Goal: Find specific page/section: Find specific page/section

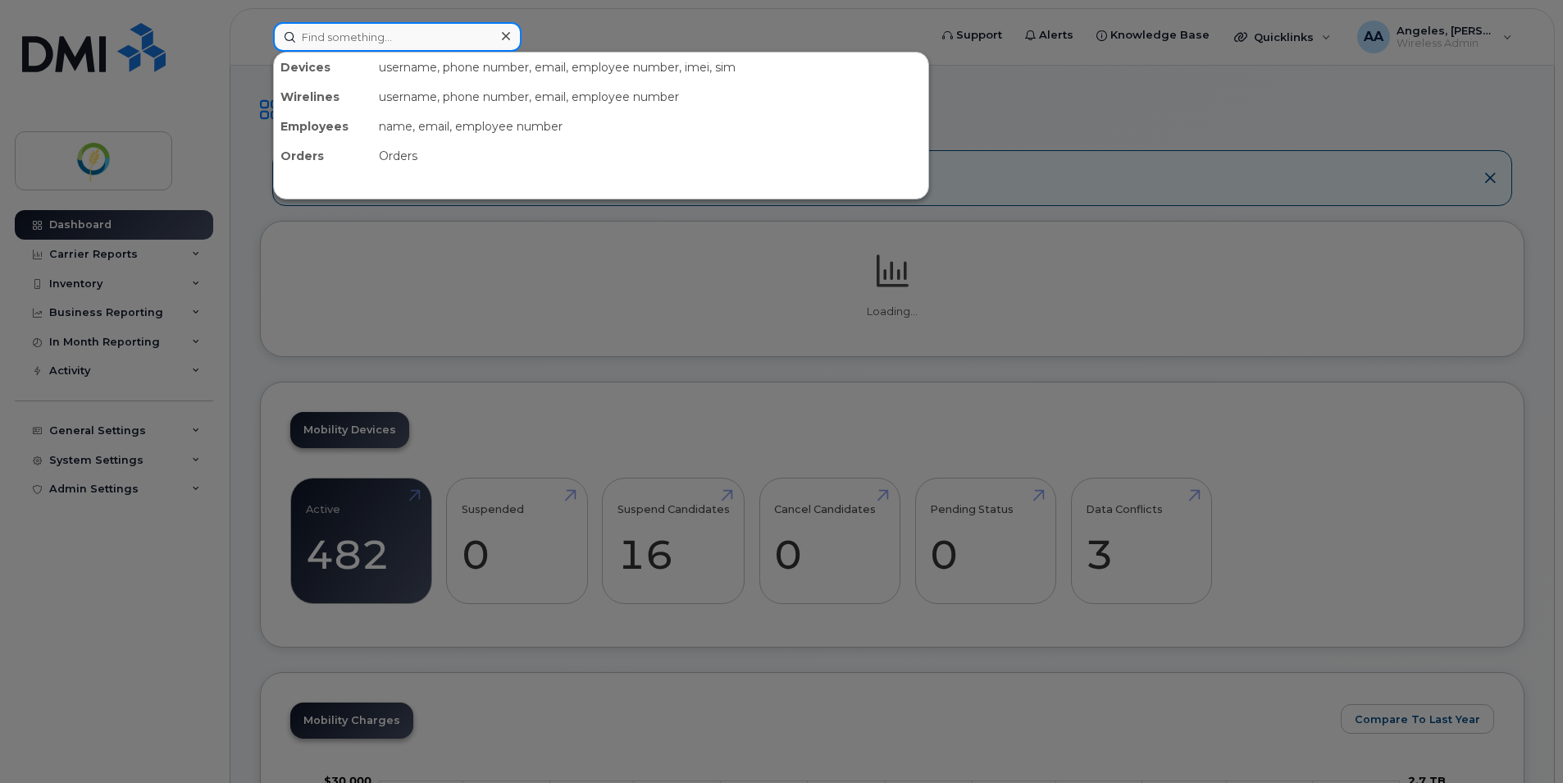
click at [369, 37] on input at bounding box center [397, 37] width 249 height 30
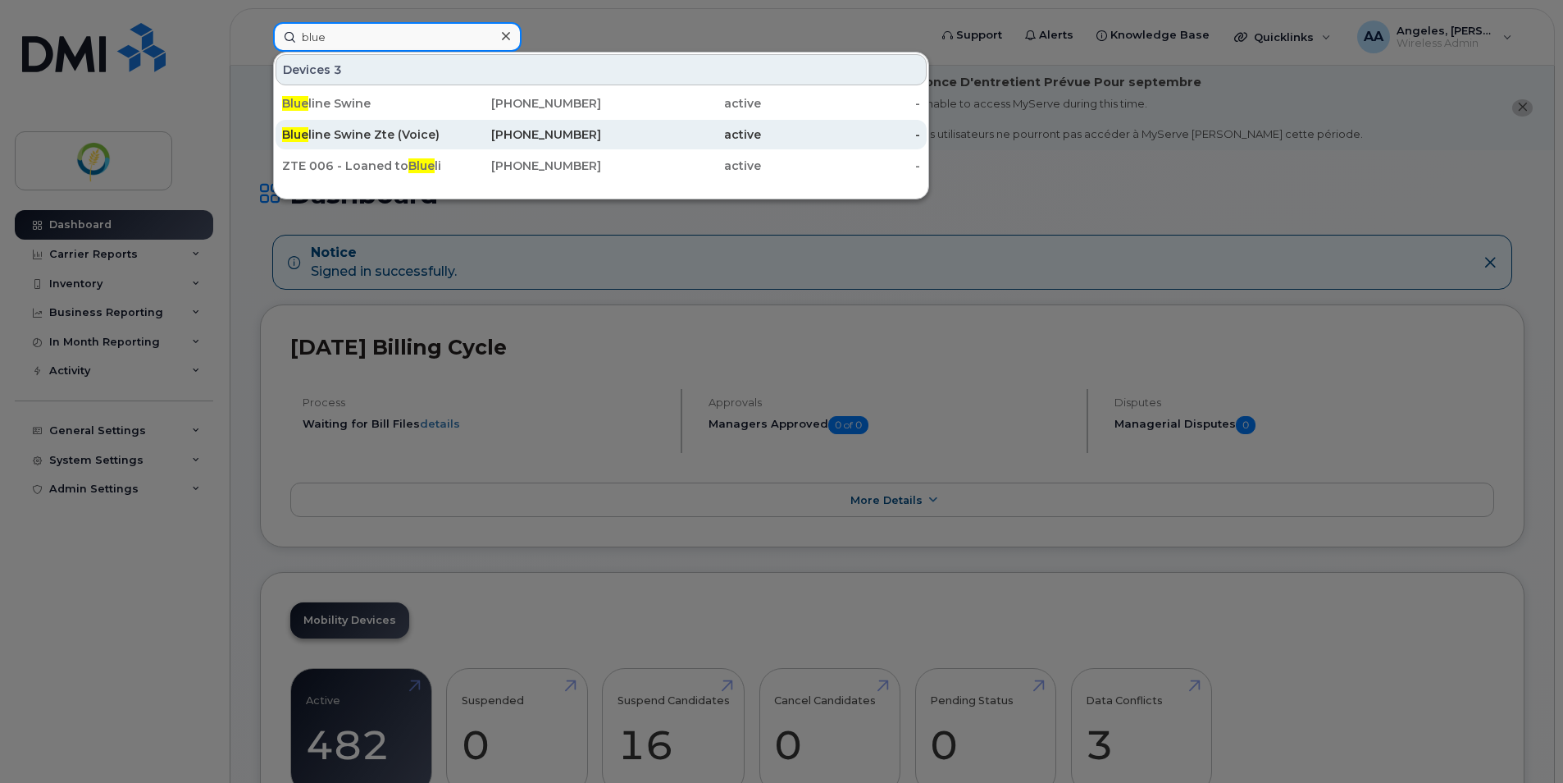
type input "blue"
click at [442, 125] on div "Blue line Swine Zte (Voice)" at bounding box center [522, 135] width 160 height 30
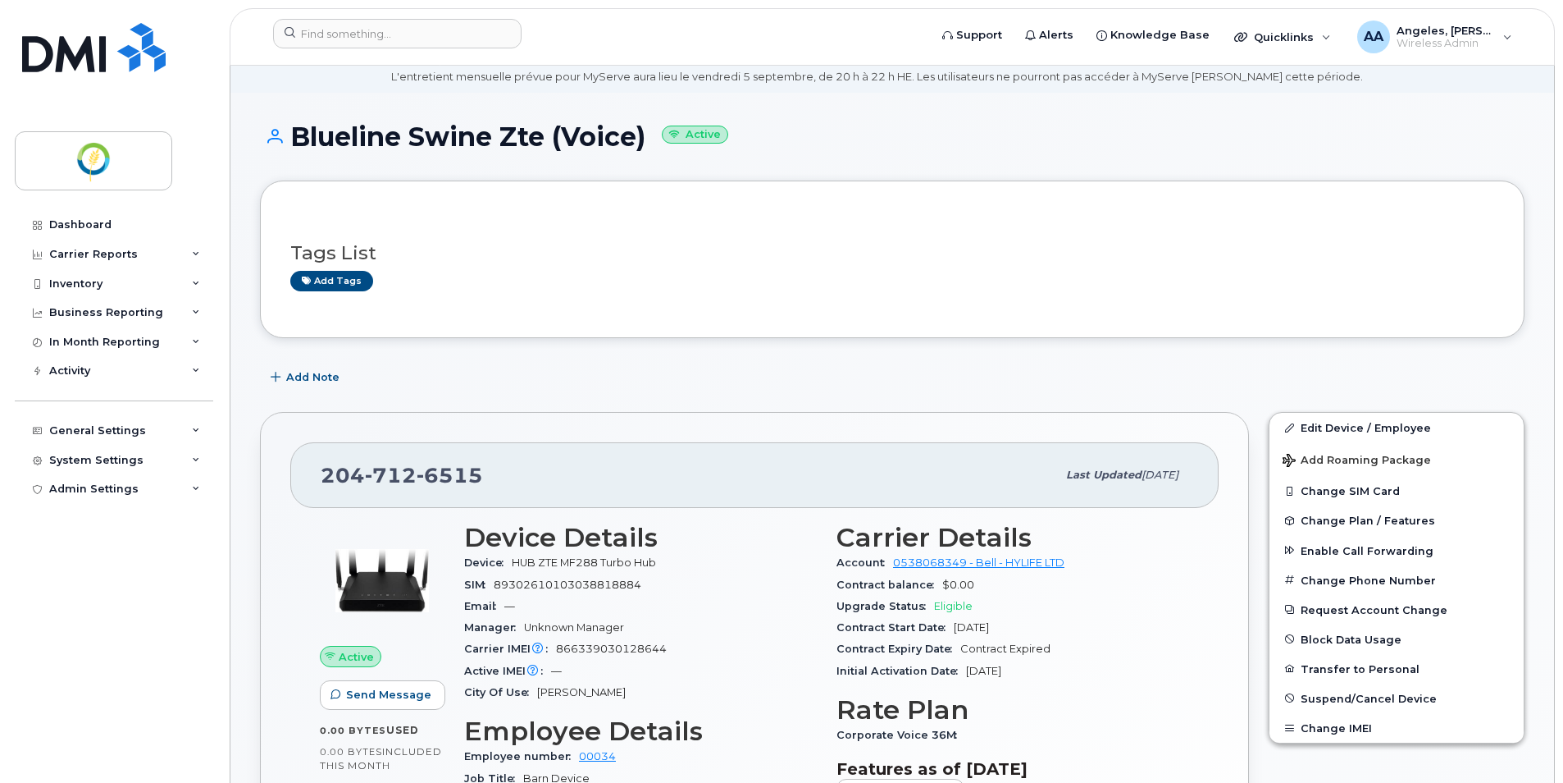
scroll to position [82, 0]
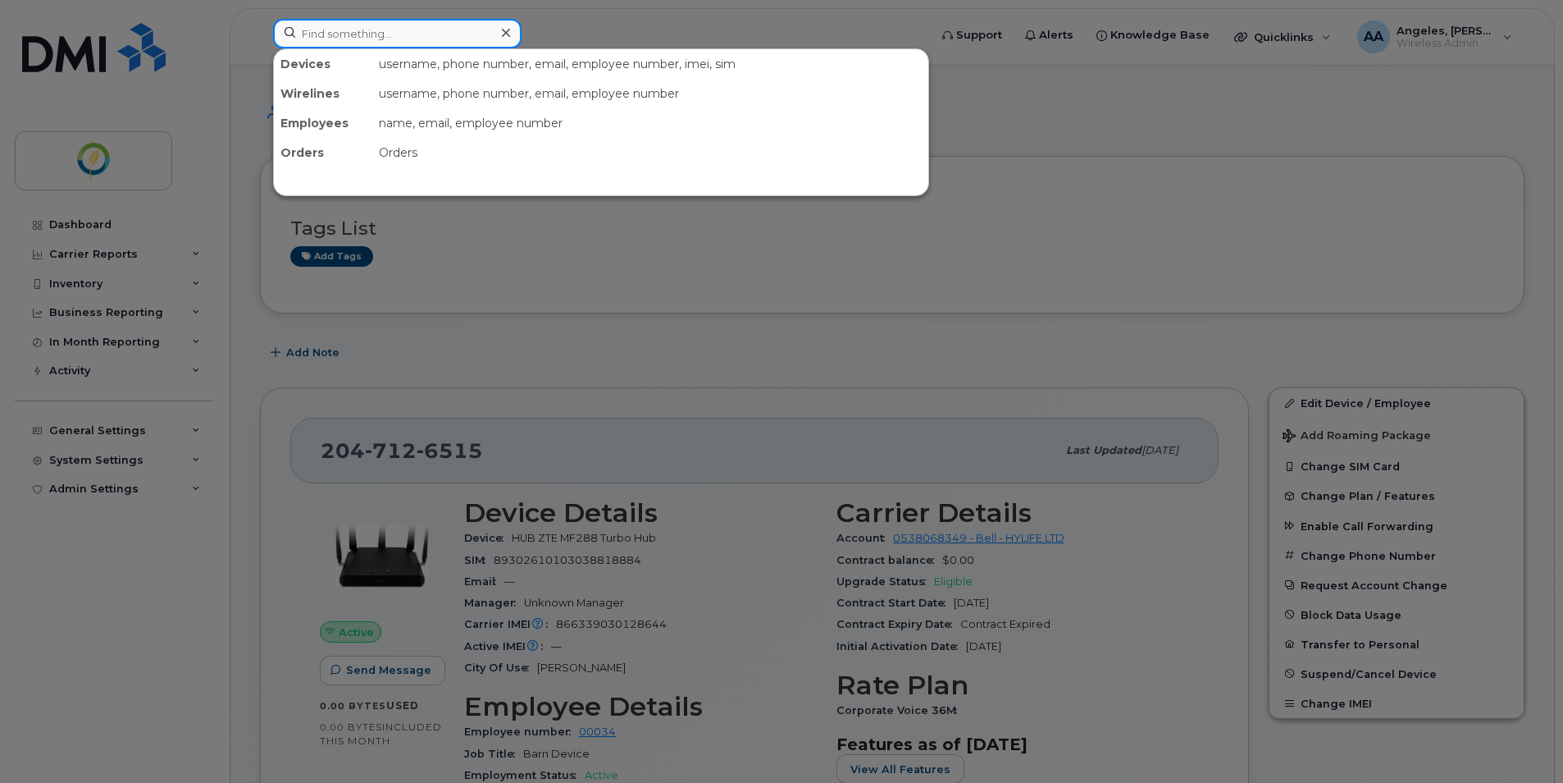
click at [320, 39] on input at bounding box center [397, 34] width 249 height 30
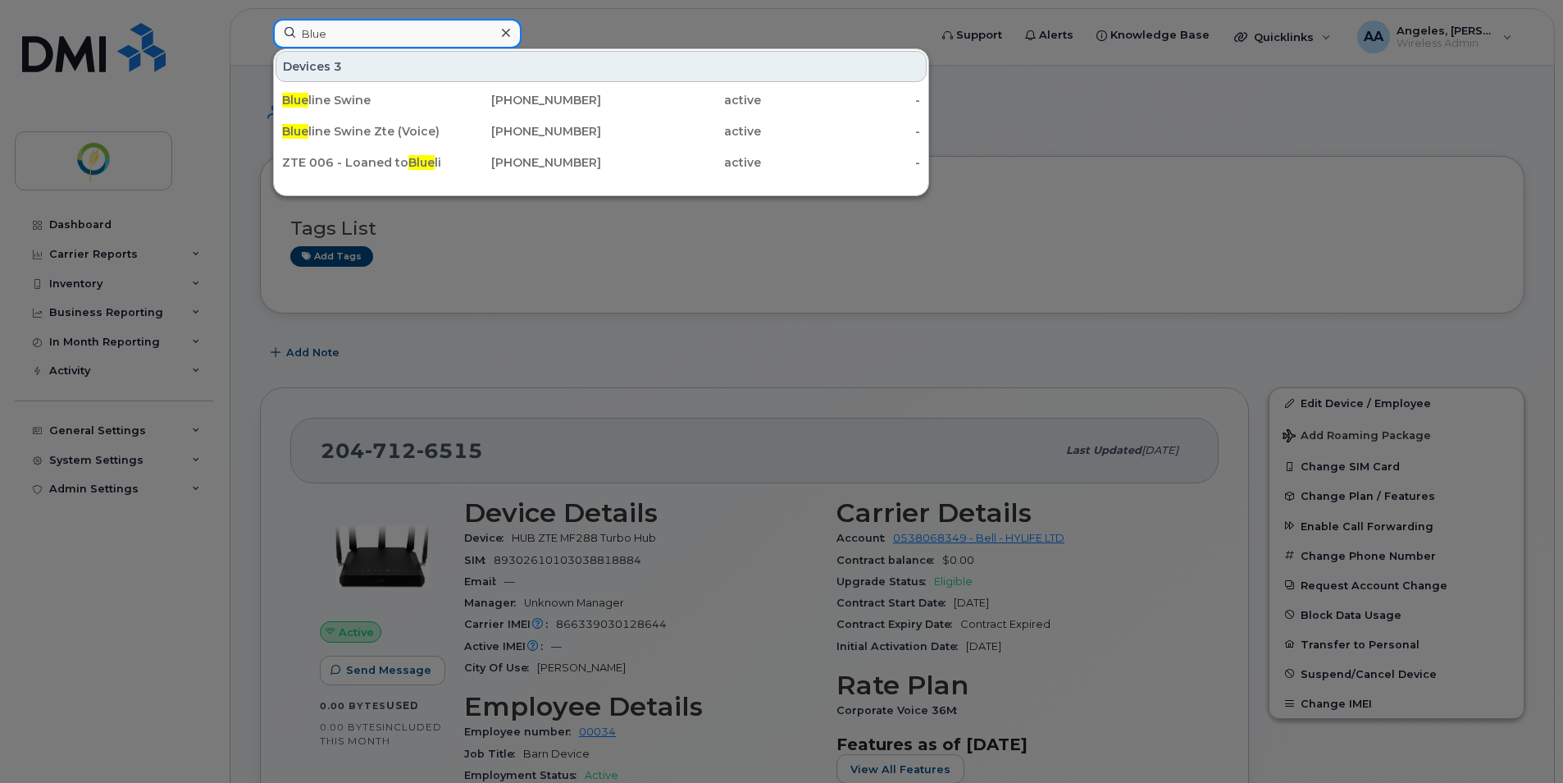
click at [349, 26] on input "Blue" at bounding box center [397, 34] width 249 height 30
type input "Blue"
click at [496, 450] on div at bounding box center [781, 391] width 1563 height 783
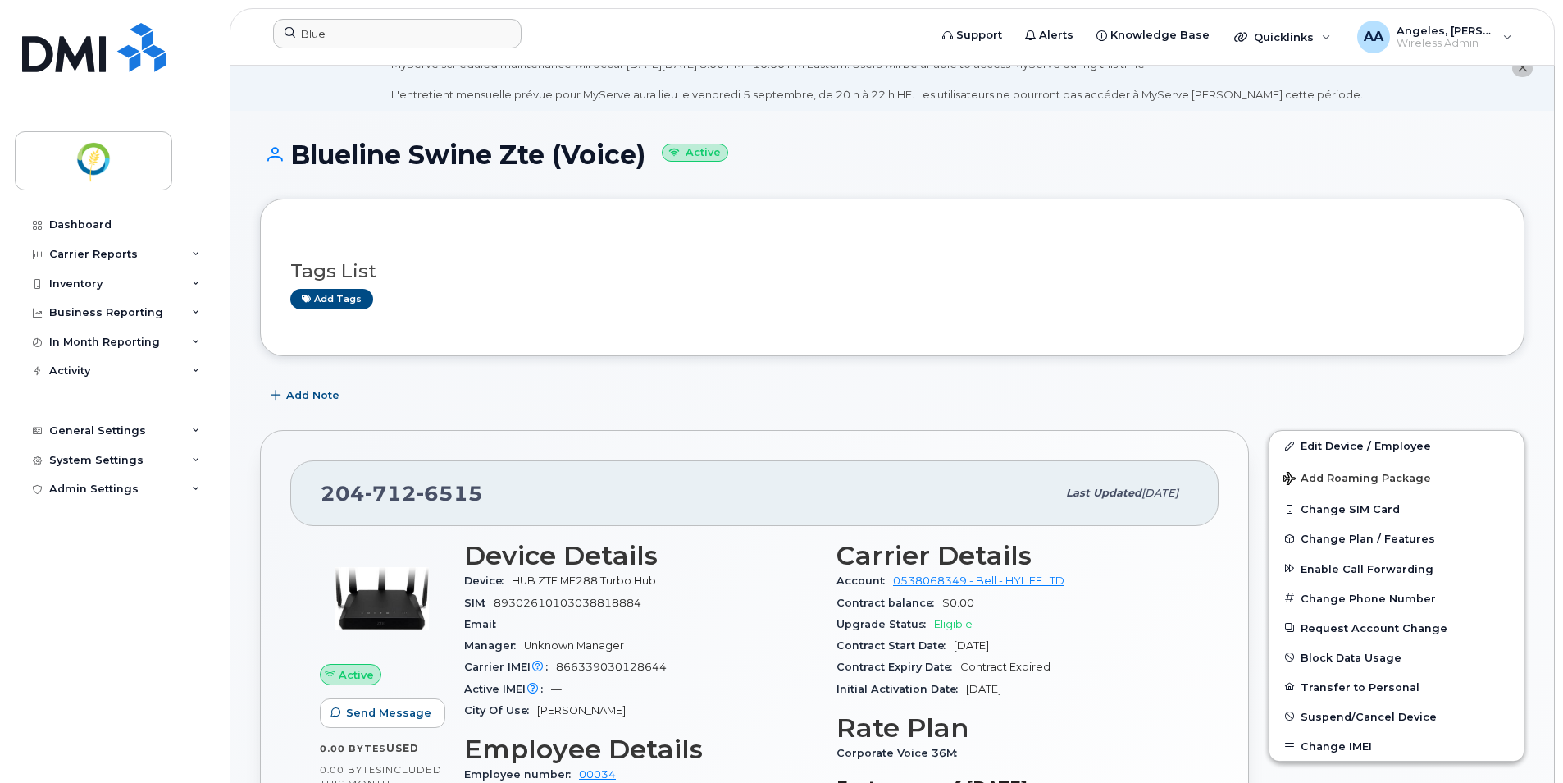
scroll to position [0, 0]
